Goal: Check status: Check status

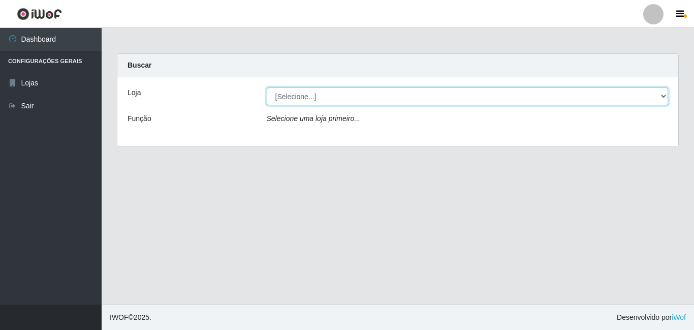
click at [664, 96] on select "[Selecione...] BomQueSó Agreste - Loja 3" at bounding box center [468, 96] width 402 height 18
select select "215"
click at [267, 87] on select "[Selecione...] BomQueSó Agreste - Loja 3" at bounding box center [468, 96] width 402 height 18
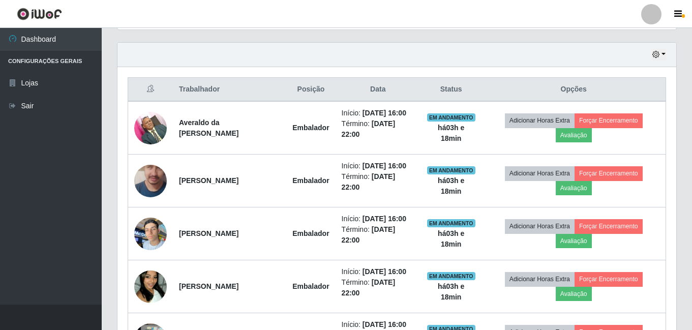
scroll to position [305, 0]
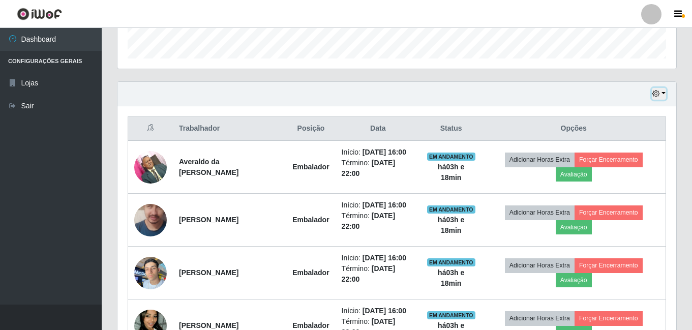
click at [662, 95] on button "button" at bounding box center [658, 94] width 14 height 12
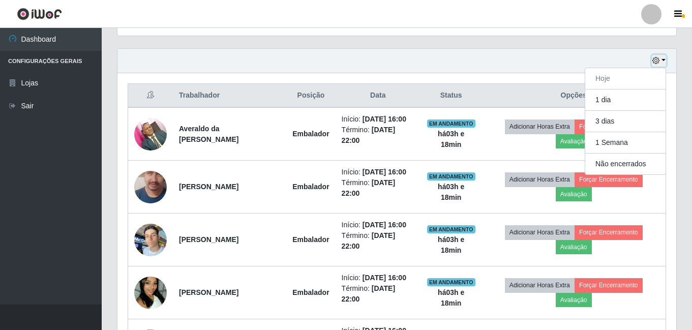
scroll to position [356, 0]
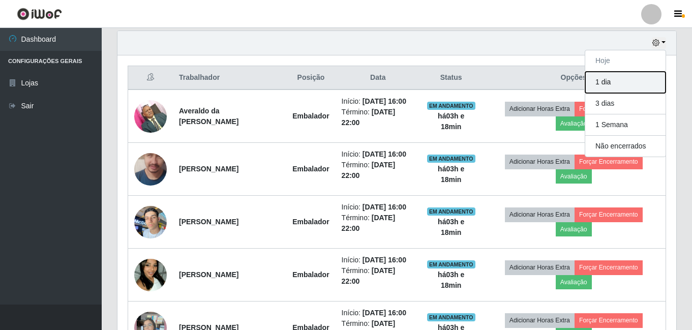
click at [639, 86] on button "1 dia" at bounding box center [625, 82] width 80 height 21
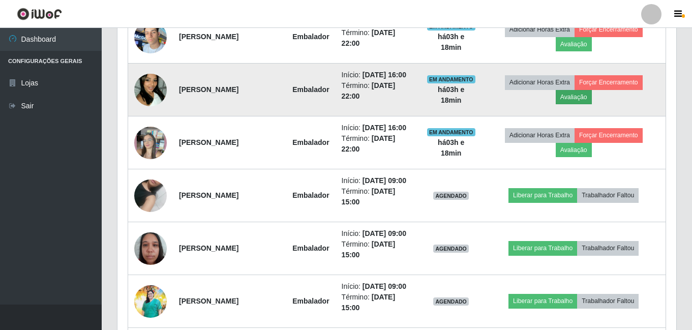
scroll to position [559, 0]
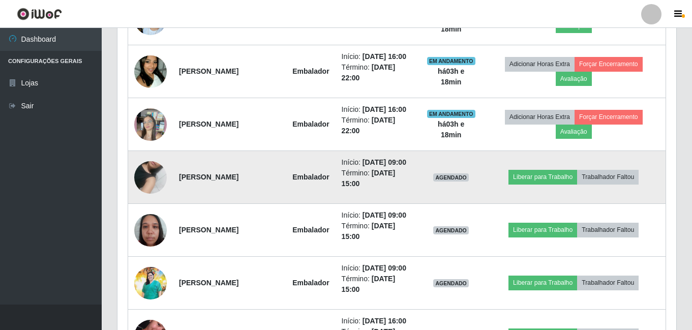
click at [147, 172] on img at bounding box center [150, 177] width 33 height 58
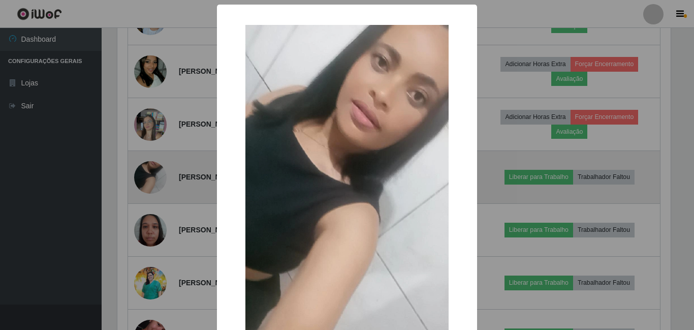
click at [147, 172] on div "× OK Cancel" at bounding box center [347, 165] width 694 height 330
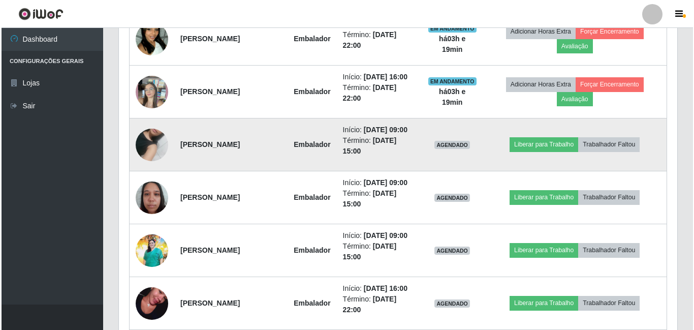
scroll to position [610, 0]
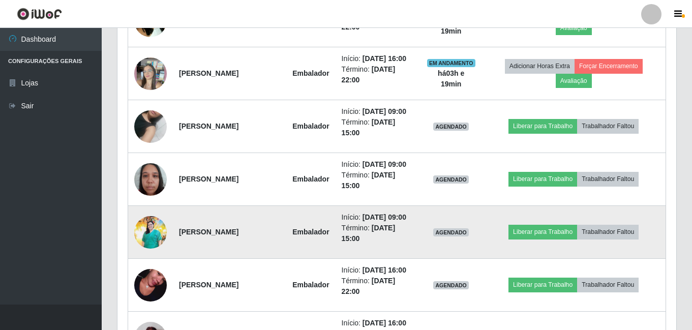
click at [148, 228] on img at bounding box center [150, 231] width 33 height 33
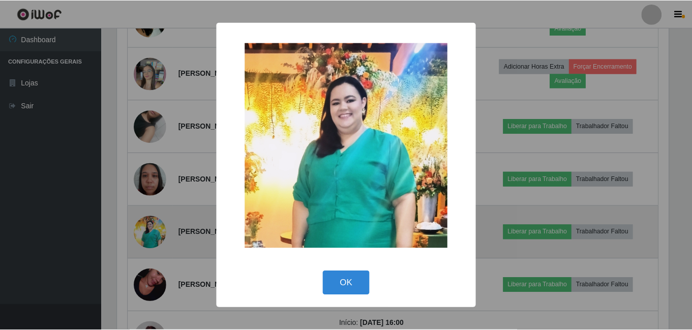
scroll to position [211, 553]
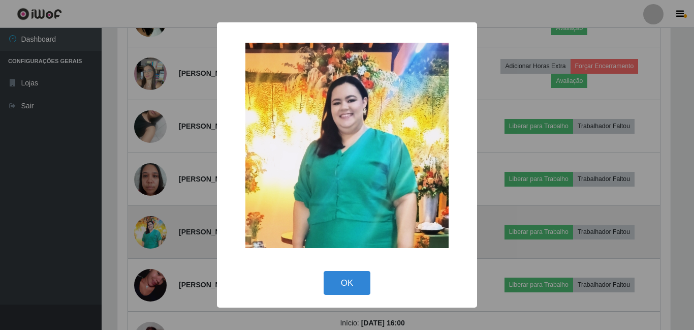
click at [148, 228] on div "× OK Cancel" at bounding box center [347, 165] width 694 height 330
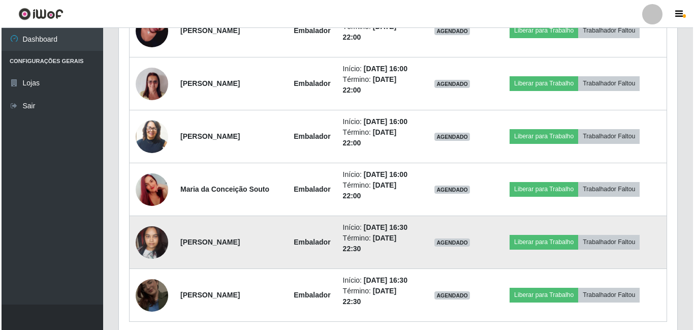
scroll to position [904, 0]
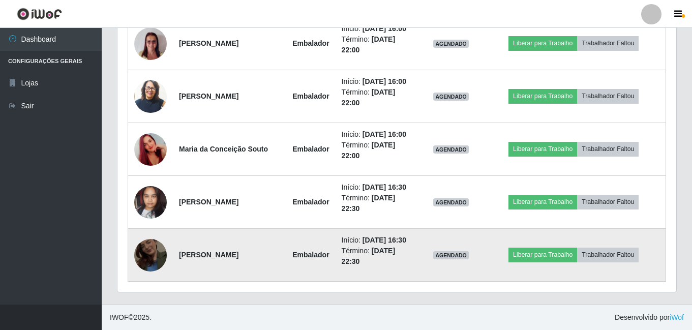
click at [151, 246] on img at bounding box center [150, 255] width 33 height 58
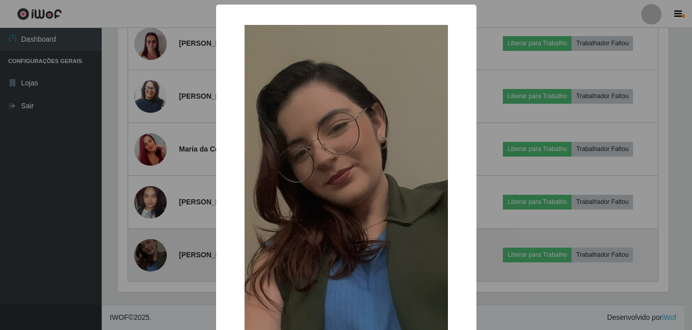
scroll to position [211, 553]
click at [151, 246] on div "× OK Cancel" at bounding box center [347, 165] width 694 height 330
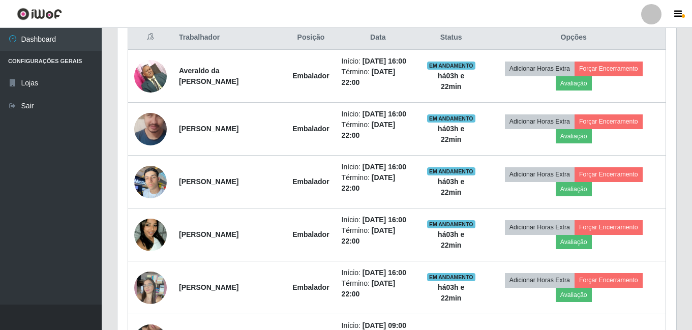
scroll to position [294, 0]
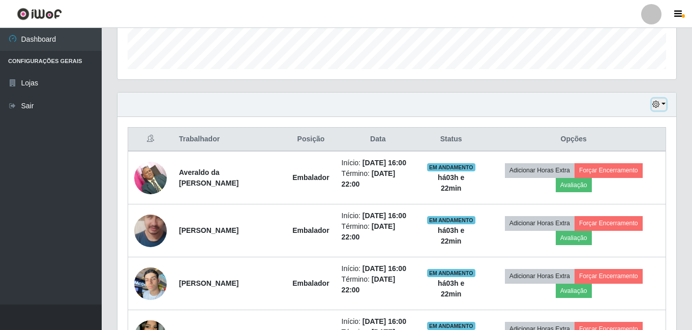
click at [661, 103] on button "button" at bounding box center [658, 105] width 14 height 12
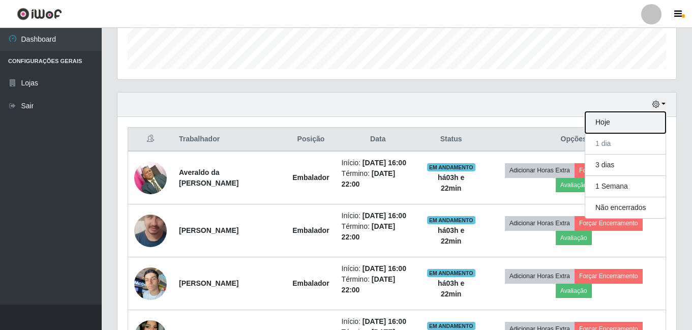
click at [624, 124] on button "Hoje" at bounding box center [625, 122] width 80 height 21
